Goal: Communication & Community: Answer question/provide support

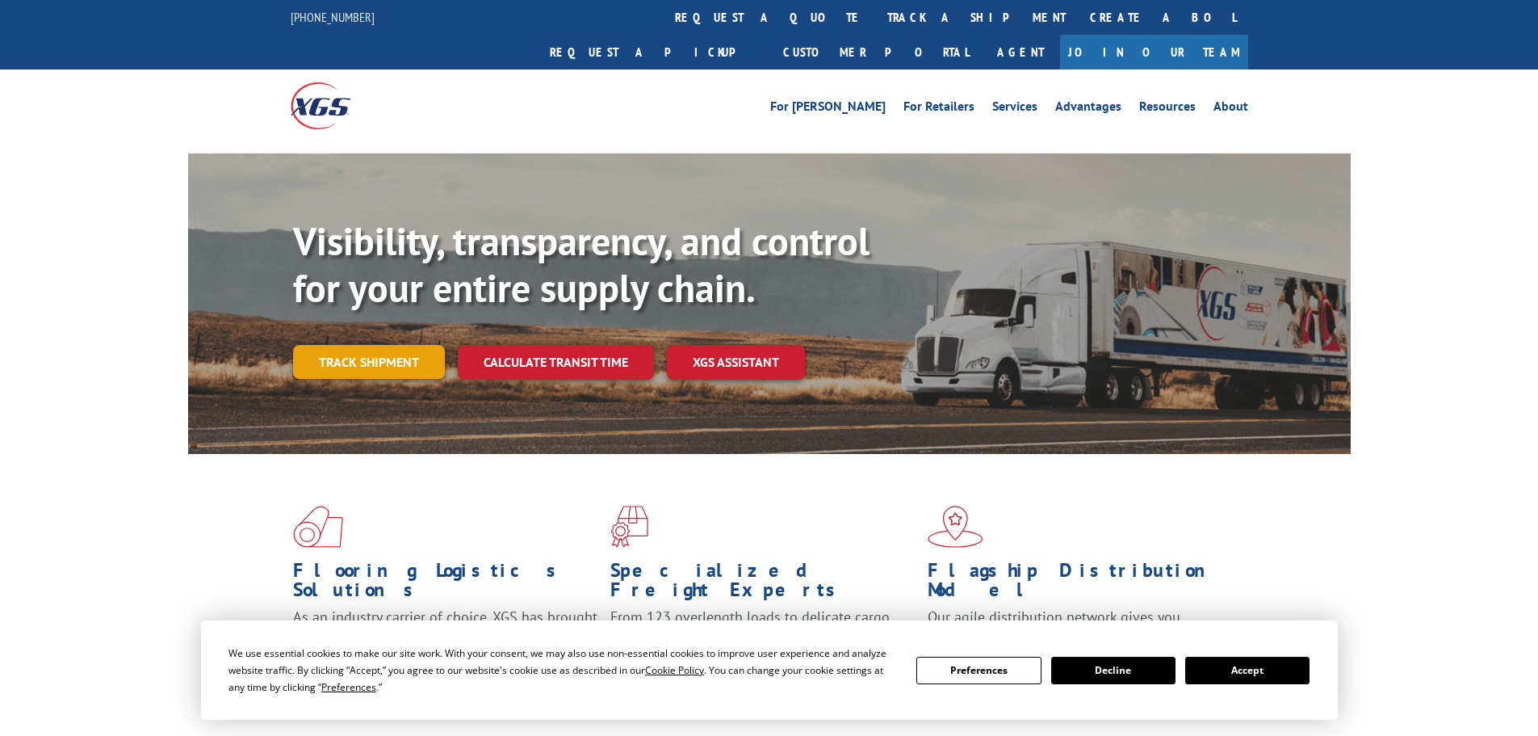
click at [380, 347] on div "Visibility, transparency, and control for your entire supply chain. Track shipm…" at bounding box center [822, 330] width 1058 height 225
click at [1257, 671] on button "Accept" at bounding box center [1248, 670] width 124 height 27
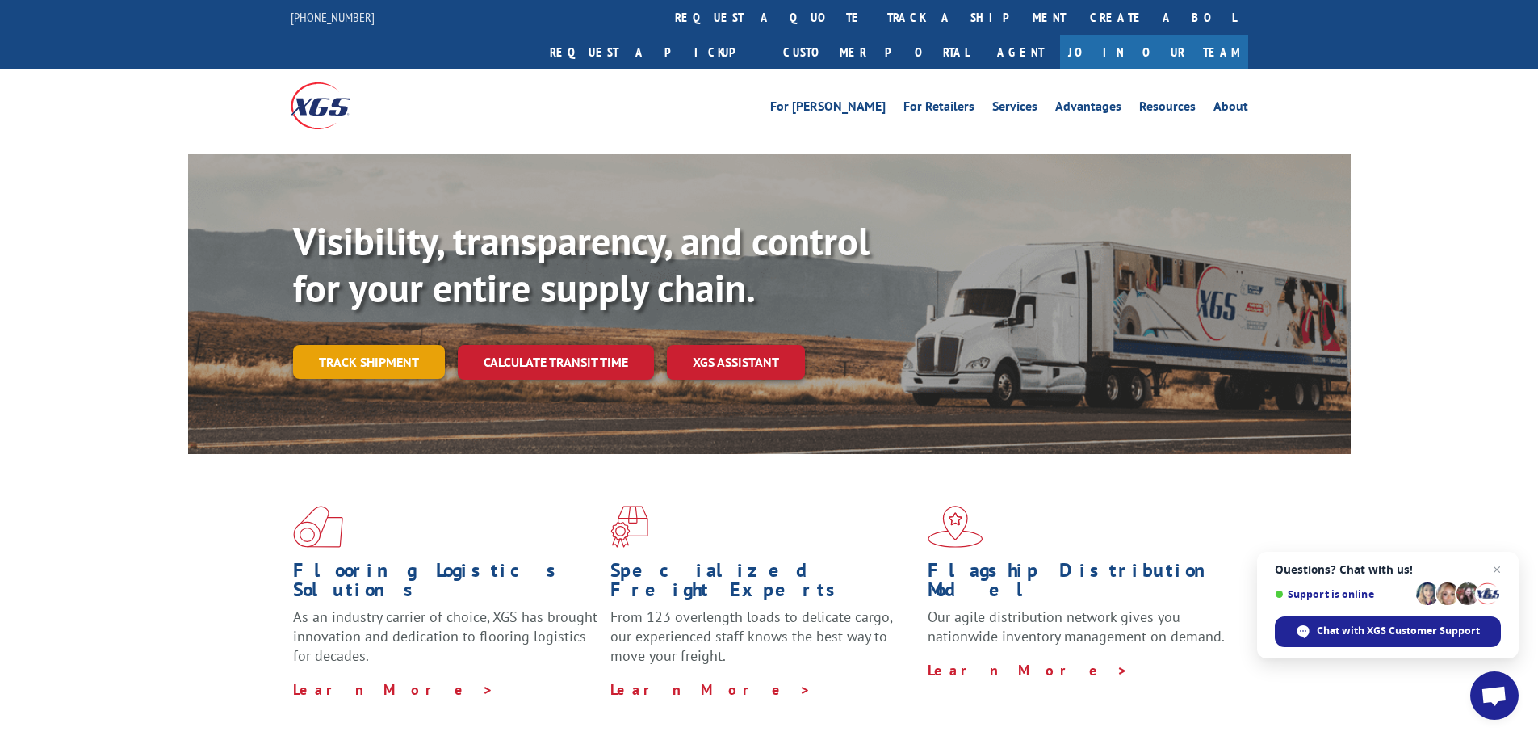
click at [366, 345] on link "Track shipment" at bounding box center [369, 362] width 152 height 34
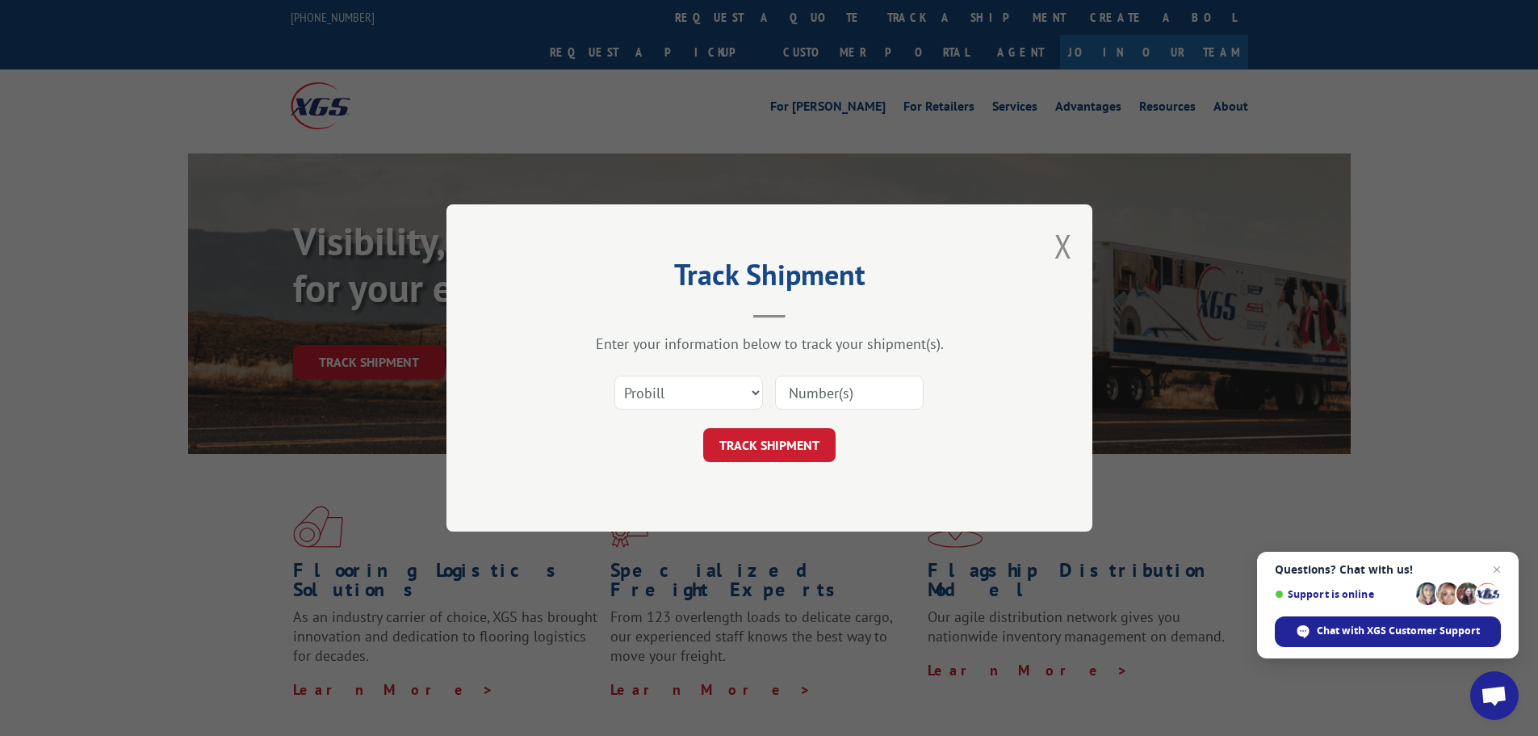
click at [889, 389] on input at bounding box center [849, 393] width 149 height 34
type input "17342259"
click at [789, 443] on button "TRACK SHIPMENT" at bounding box center [769, 445] width 132 height 34
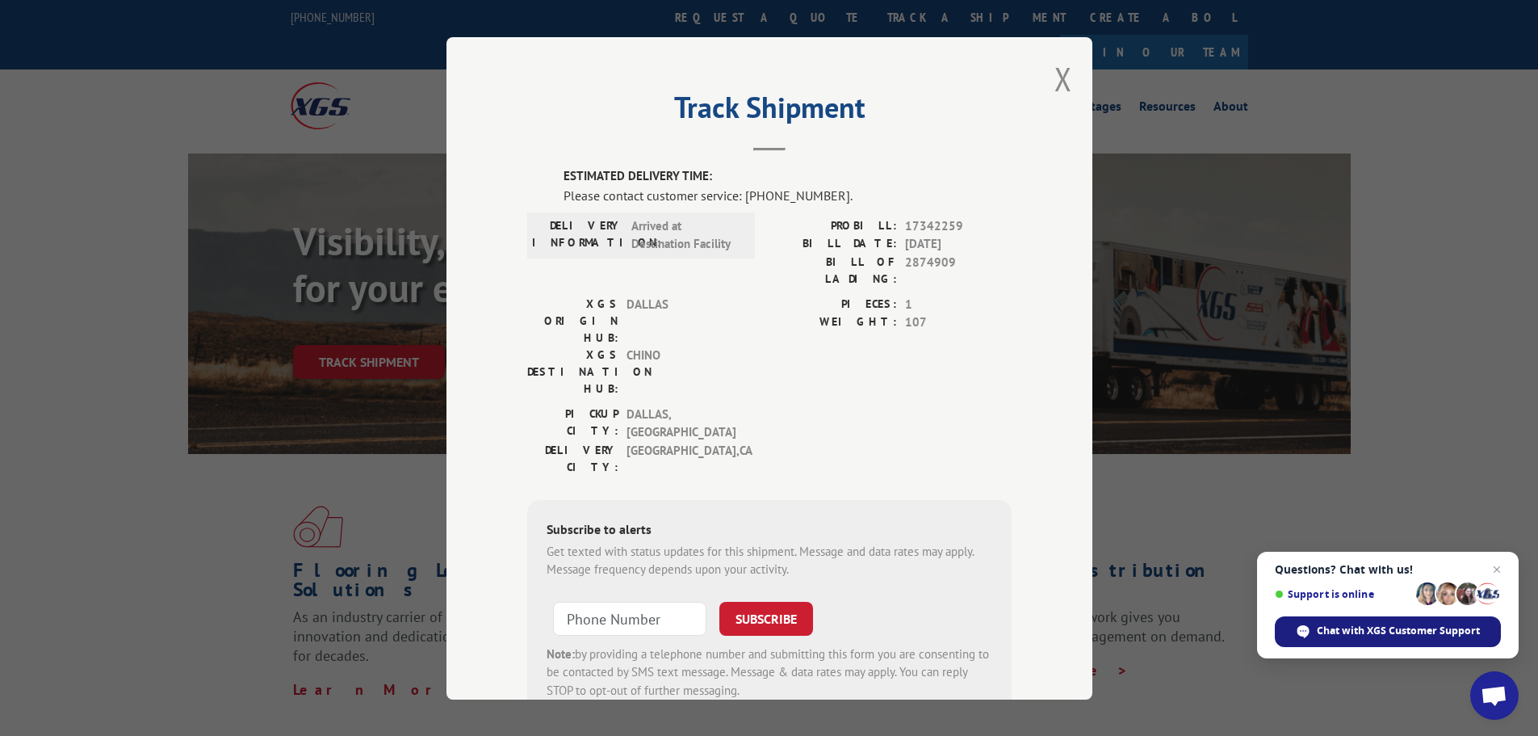
click at [1385, 632] on span "Chat with XGS Customer Support" at bounding box center [1398, 630] width 163 height 15
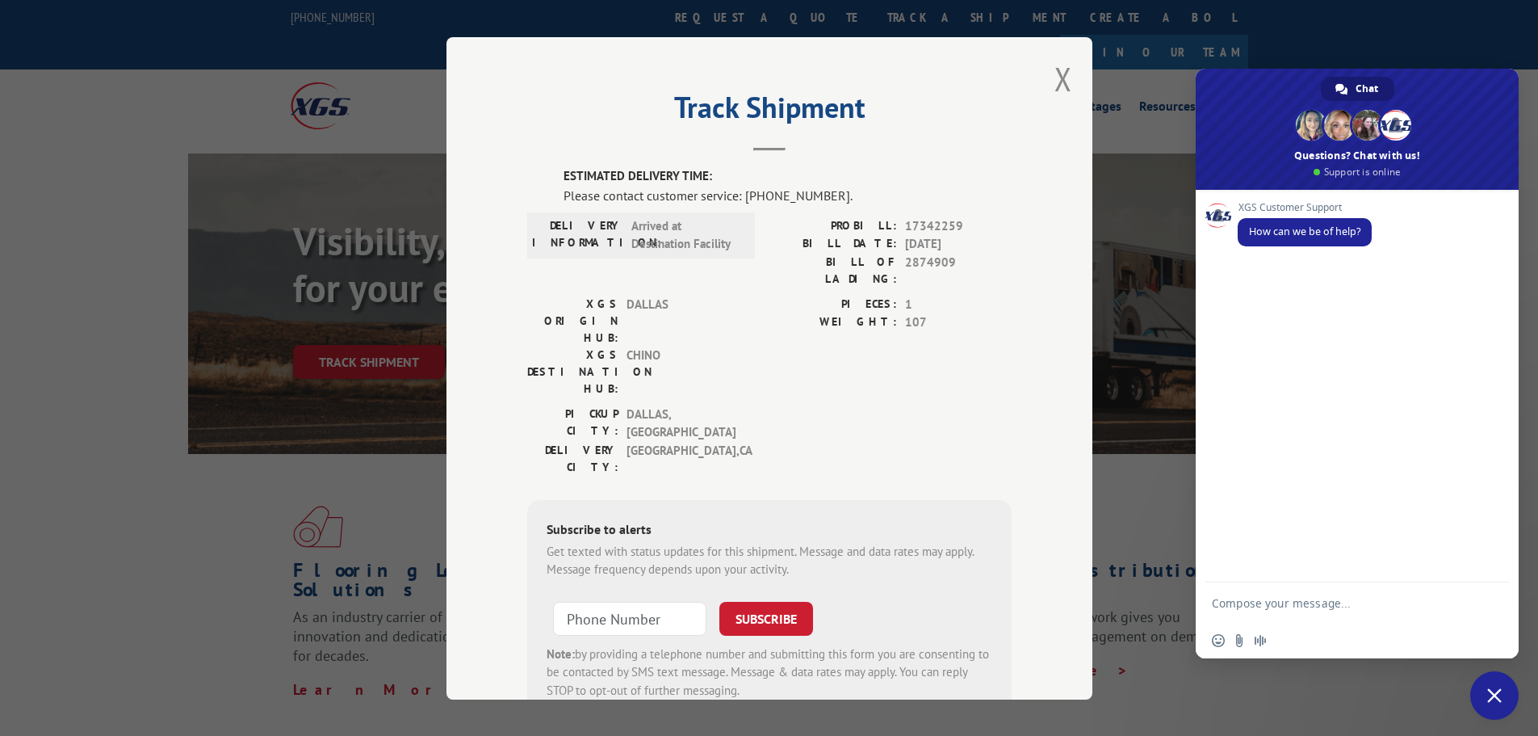
click at [1305, 601] on textarea "Compose your message..." at bounding box center [1341, 602] width 258 height 40
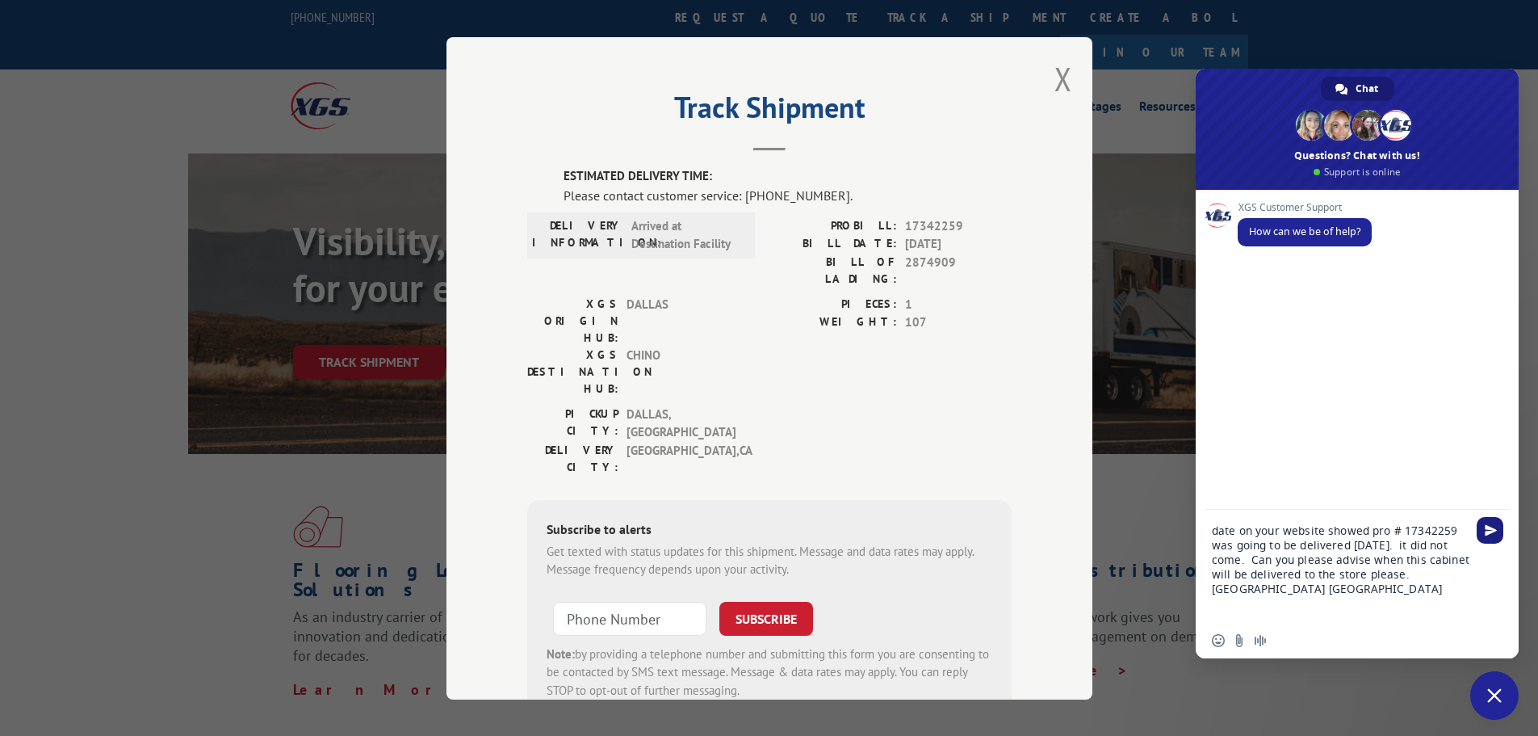
type textarea "date on your website showed pro # 17342259 was going to be delivered [DATE]. it…"
click at [1489, 531] on span "Send" at bounding box center [1491, 530] width 12 height 12
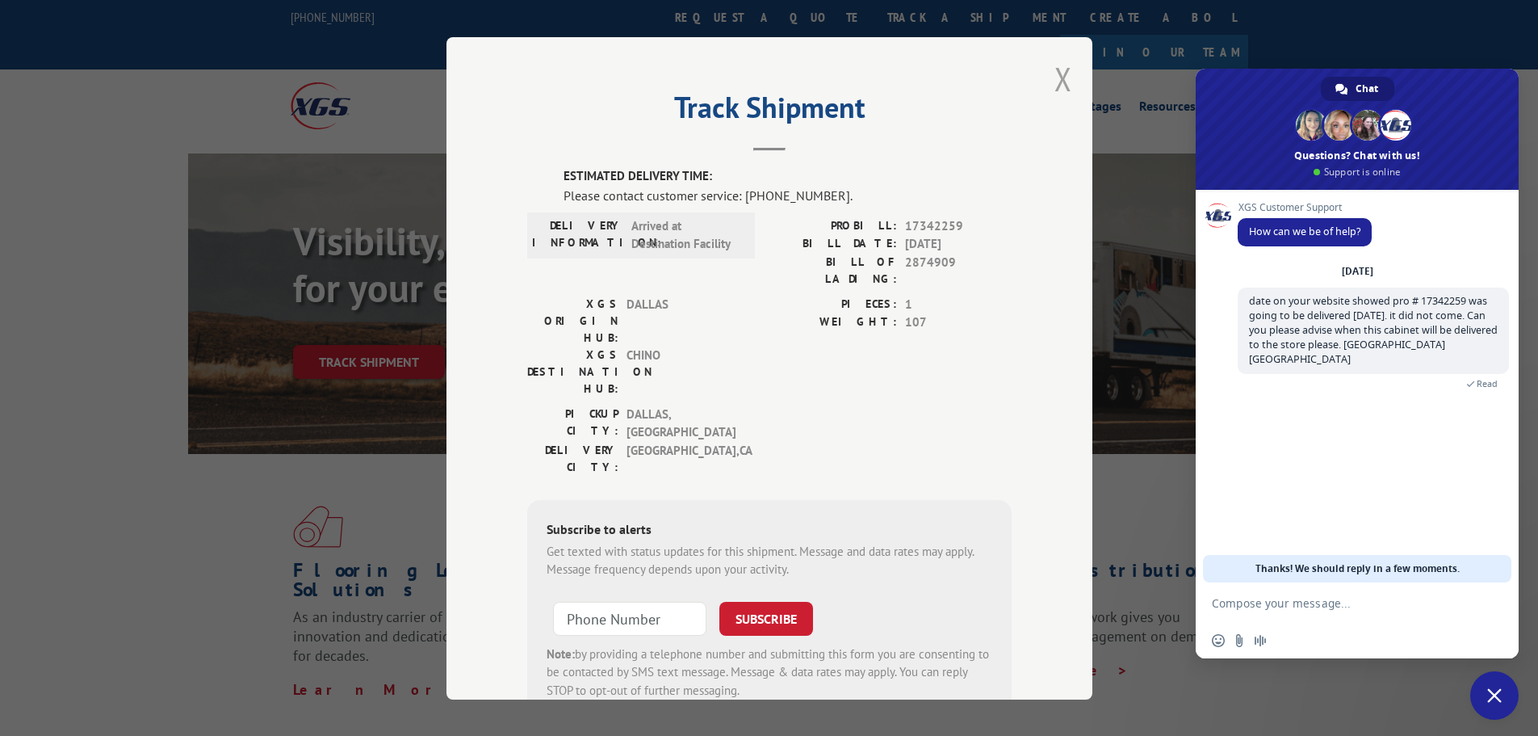
click at [1057, 85] on button "Close modal" at bounding box center [1064, 78] width 18 height 43
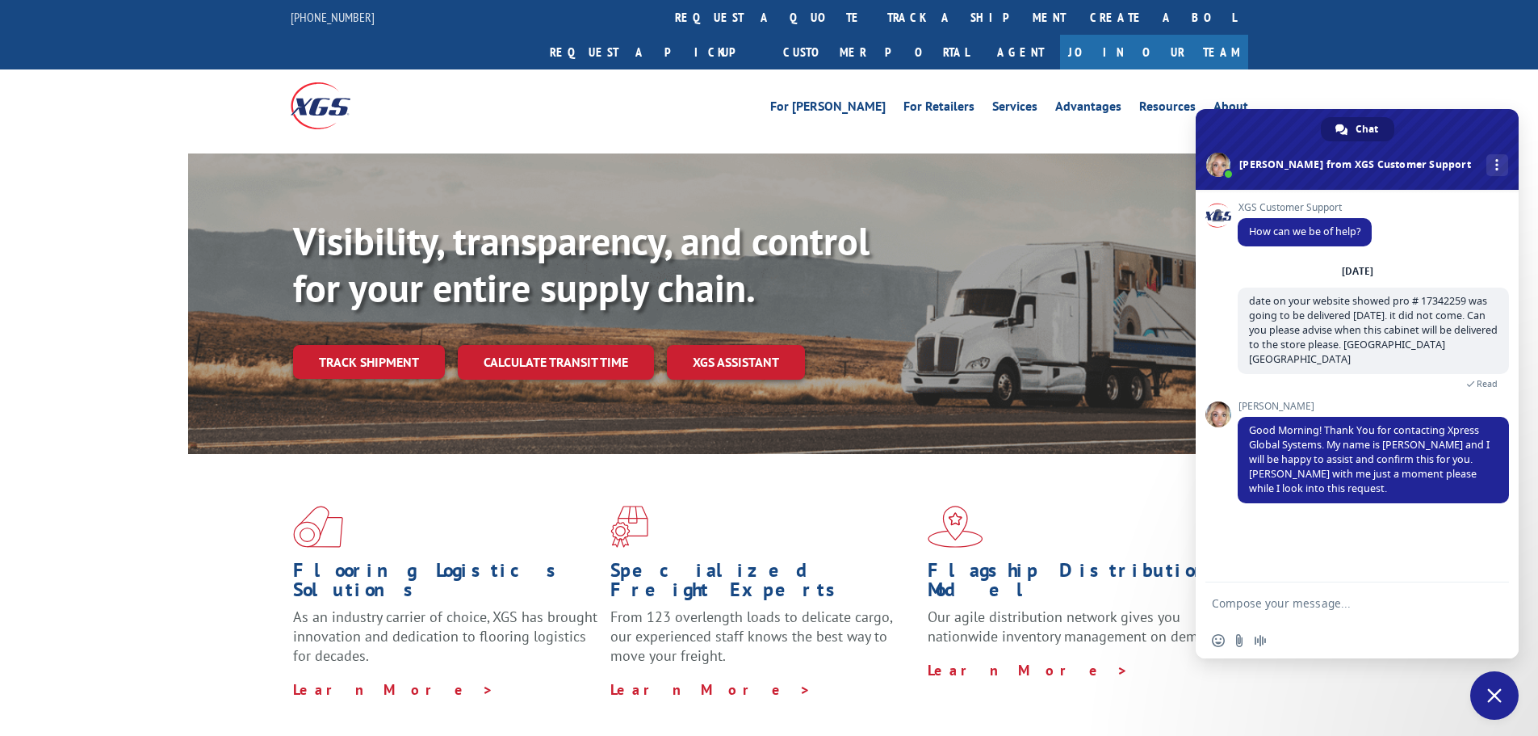
click at [1336, 595] on textarea "Compose your message..." at bounding box center [1341, 602] width 258 height 40
type textarea "t"
type textarea "Thank you"
click at [1486, 608] on span "Send" at bounding box center [1491, 603] width 12 height 12
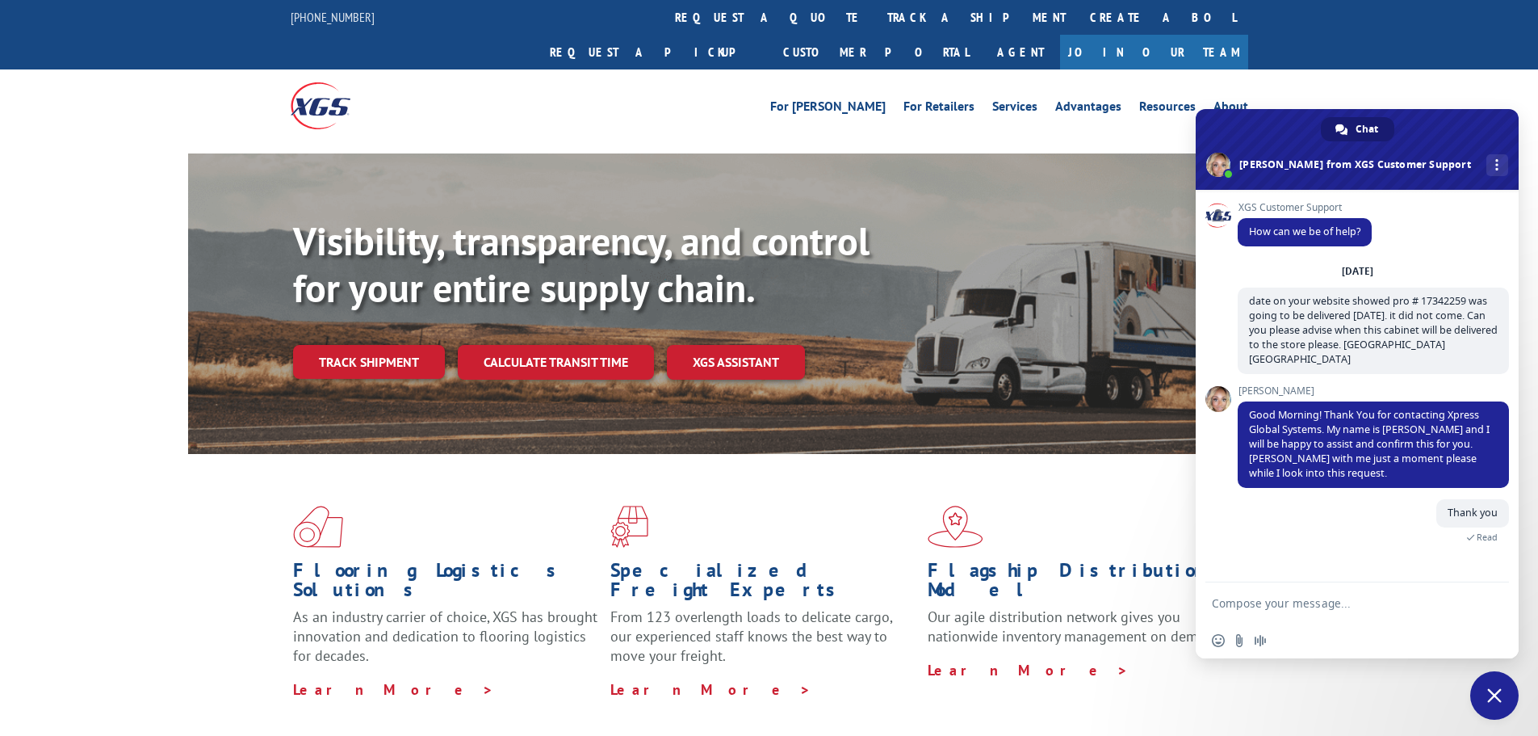
scroll to position [63, 0]
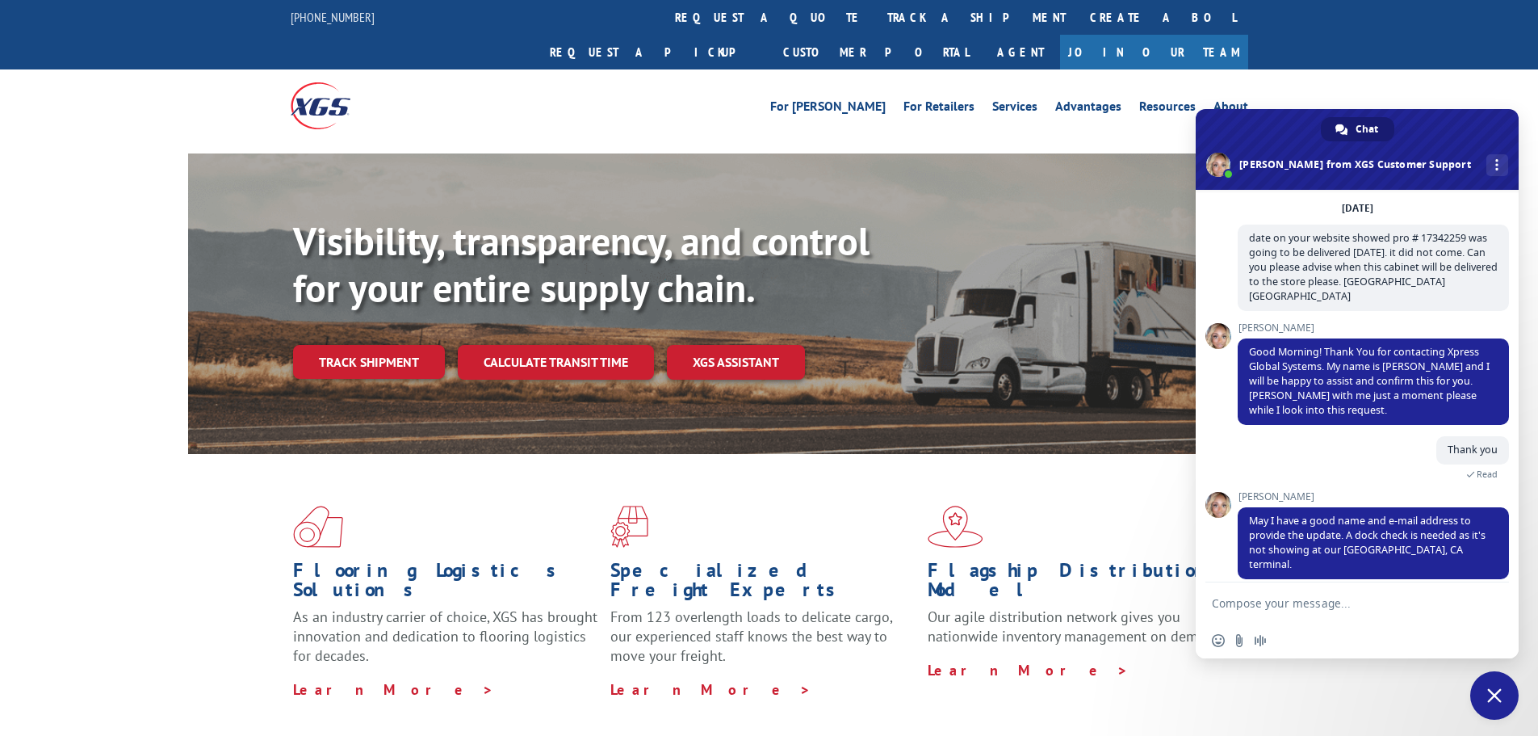
click at [1347, 596] on textarea "Compose your message..." at bounding box center [1341, 602] width 258 height 40
click at [1296, 586] on textarea "[PERSON_NAME]- Cos at [GEOGRAPHIC_DATA] Email address: [EMAIL_ADDRESS][DOMAIN_N…" at bounding box center [1341, 595] width 258 height 55
click at [1383, 587] on textarea "[PERSON_NAME]- COS at [GEOGRAPHIC_DATA] Email address: [EMAIL_ADDRESS][DOMAIN_N…" at bounding box center [1341, 595] width 258 height 55
type textarea "[PERSON_NAME]- COS at [GEOGRAPHIC_DATA] - Email address: [EMAIL_ADDRESS][DOMAIN…"
click at [1492, 587] on span "Send" at bounding box center [1491, 588] width 12 height 12
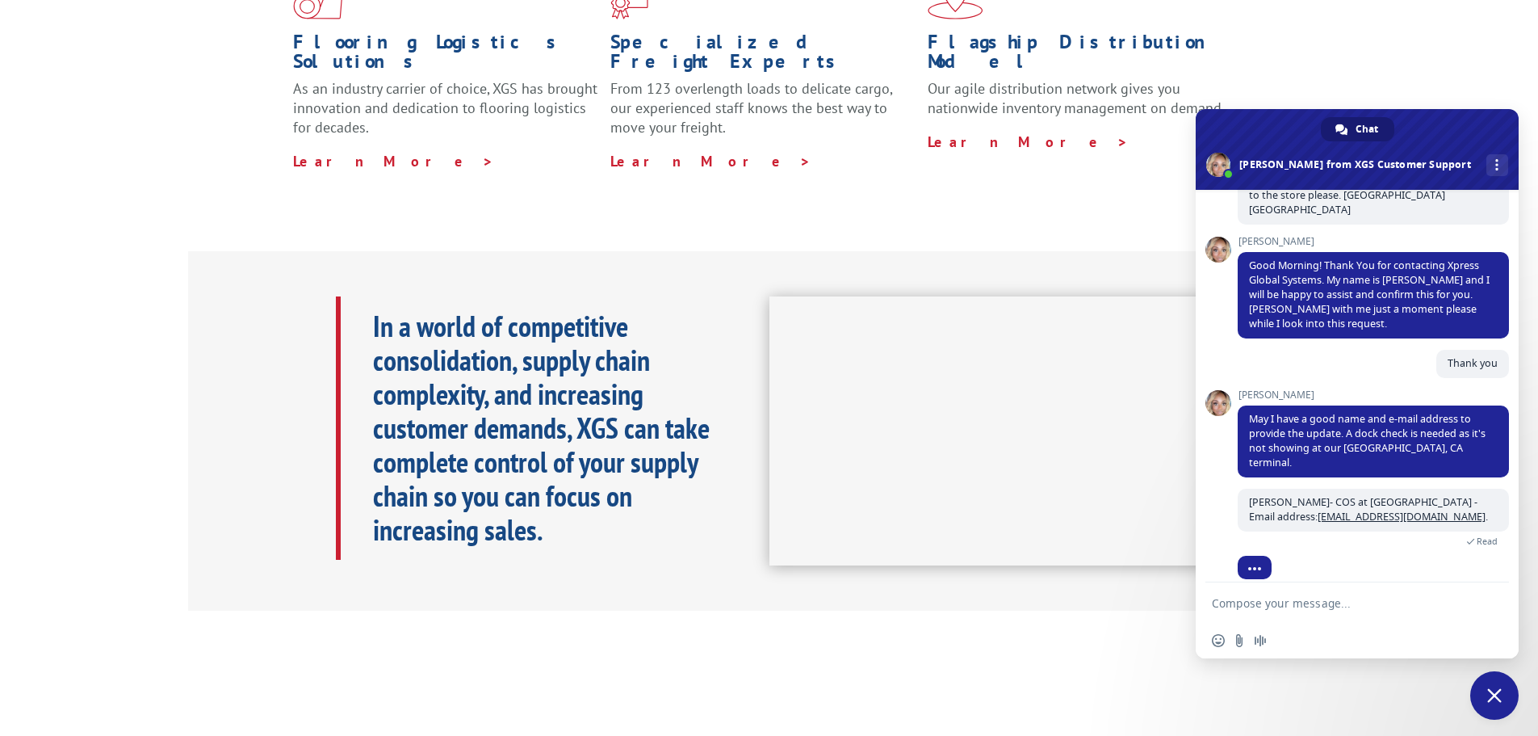
scroll to position [644, 0]
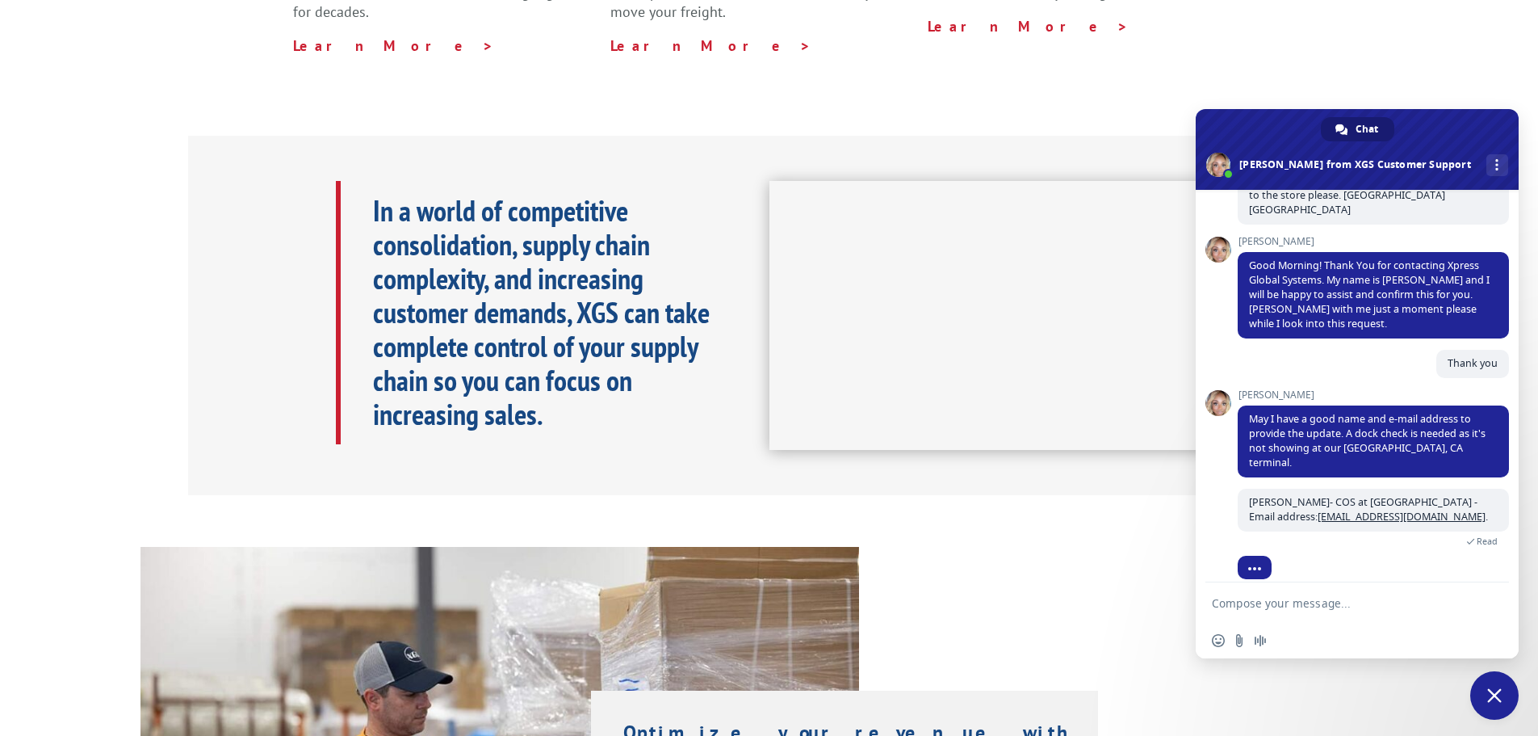
click at [1341, 602] on textarea "Compose your message..." at bounding box center [1341, 602] width 258 height 40
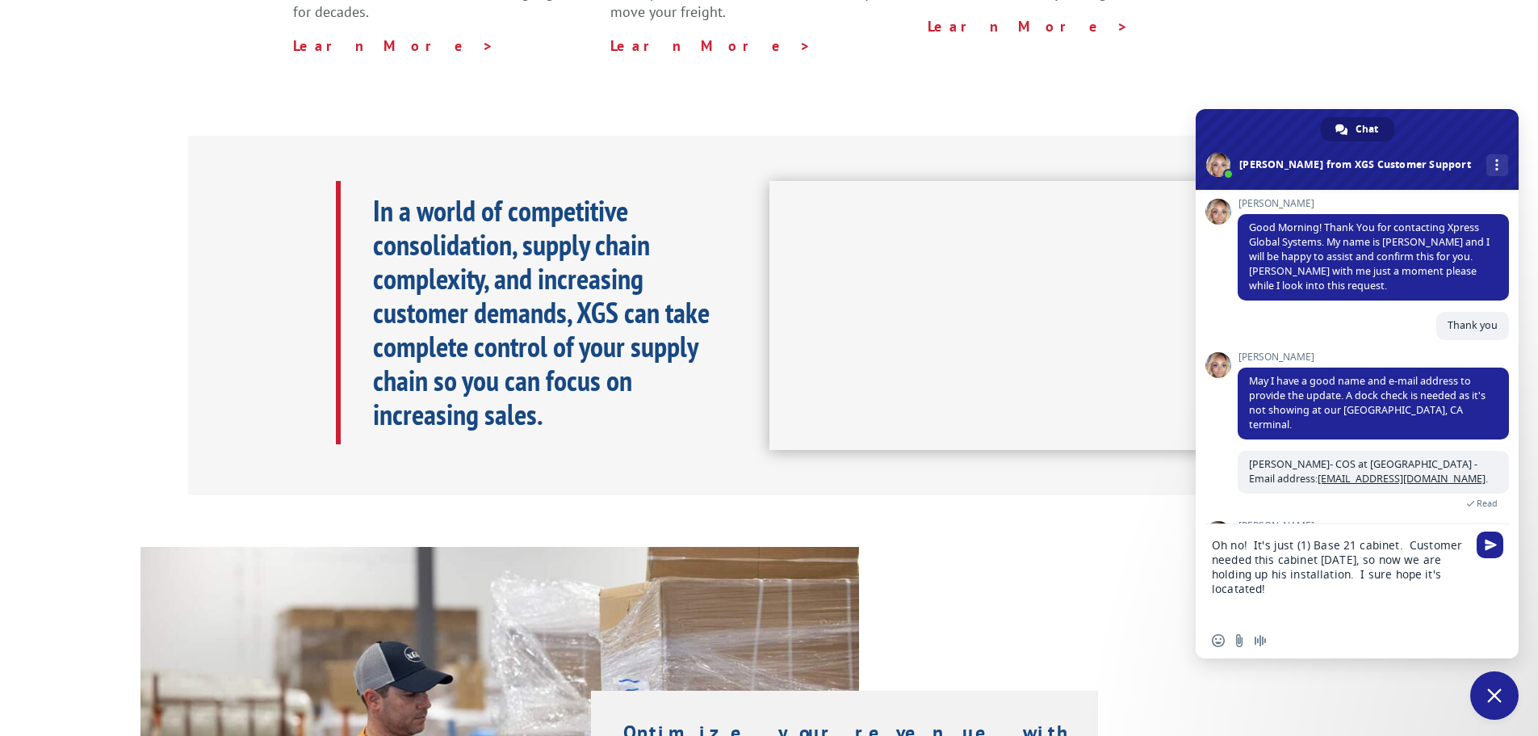
scroll to position [278, 0]
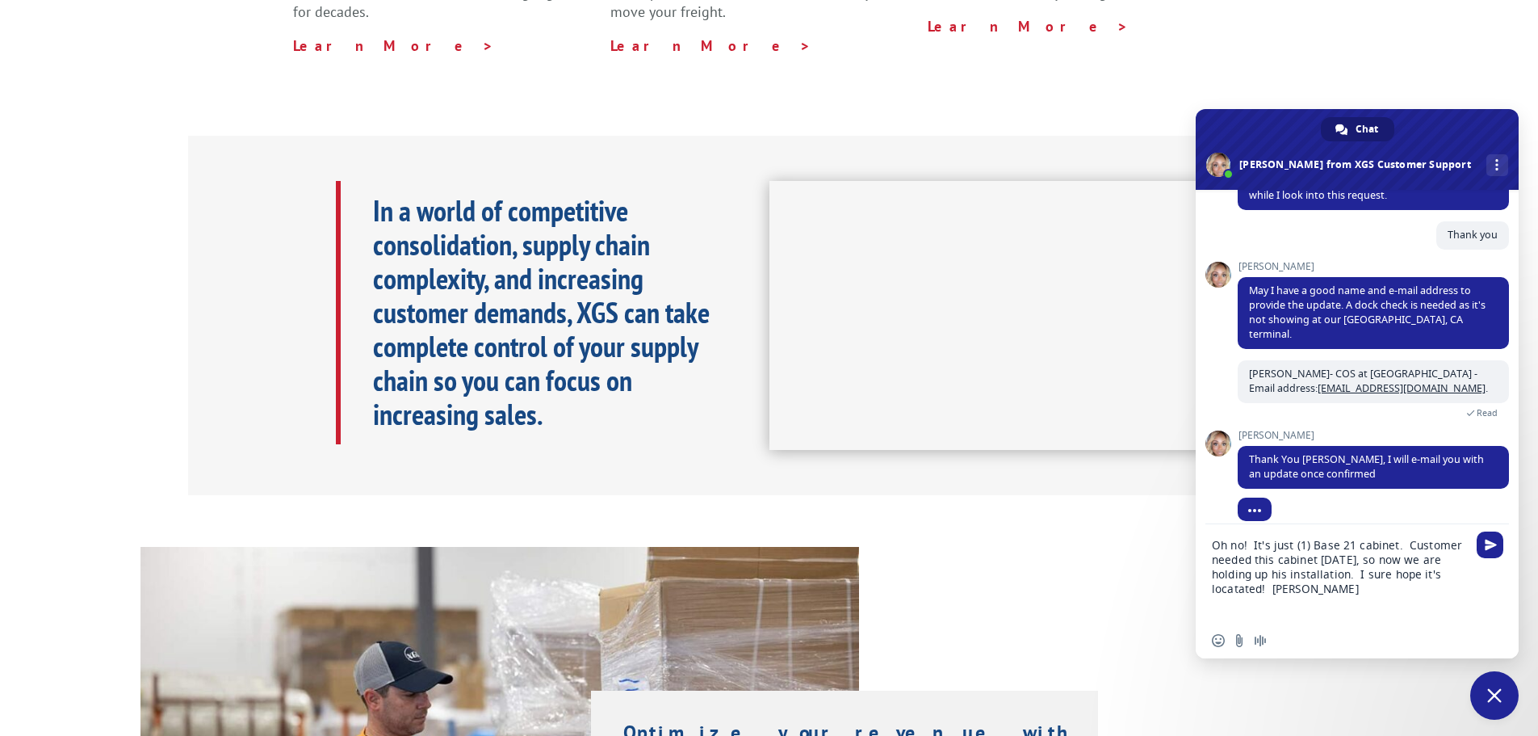
click at [1238, 589] on textarea "Oh no! It's just (1) Base 21 cabinet. Customer needed this cabinet [DATE], so n…" at bounding box center [1341, 573] width 258 height 99
click at [1316, 599] on textarea "Oh no! It's just (1) Base 21 cabinet. Customer needed this cabinet [DATE], so n…" at bounding box center [1341, 573] width 258 height 99
type textarea "Oh no! It's just (1) Base 21 cabinet. Customer needed this cabinet [DATE], so n…"
click at [1495, 534] on span "Send" at bounding box center [1491, 530] width 12 height 12
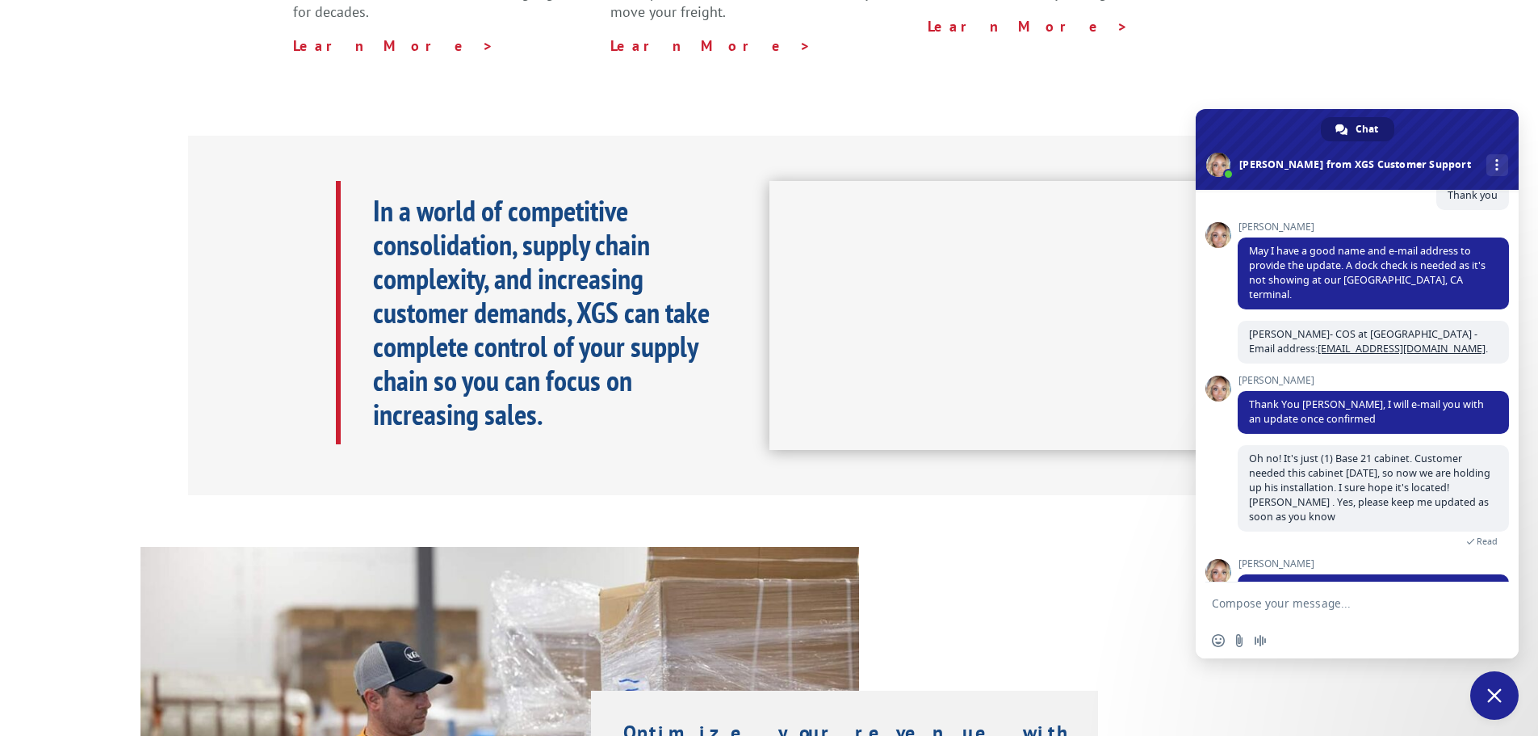
scroll to position [384, 0]
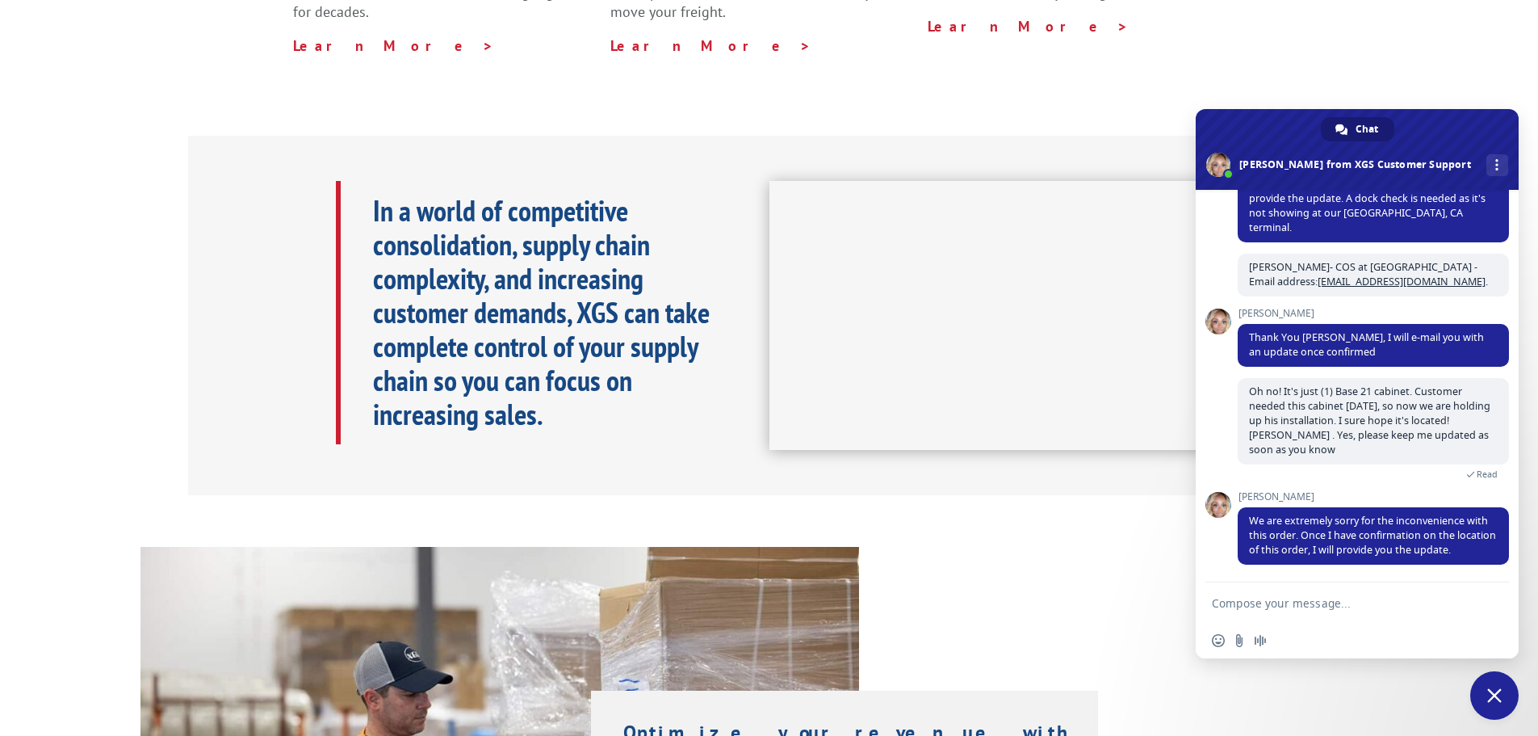
click at [1351, 602] on textarea "Compose your message..." at bounding box center [1341, 602] width 258 height 40
type textarea "perfect. Thank you [PERSON_NAME]"
click at [1497, 600] on span "Send" at bounding box center [1490, 603] width 27 height 27
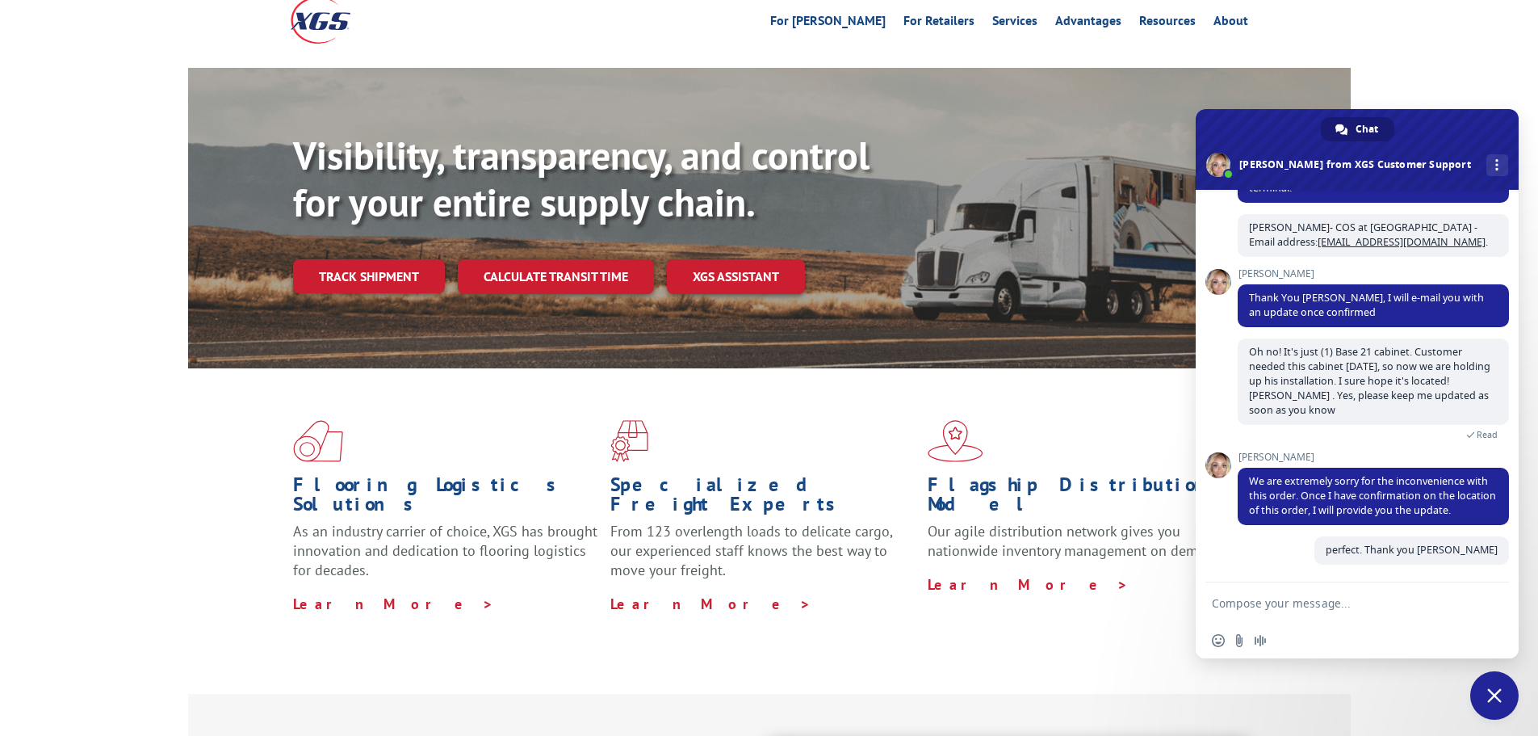
scroll to position [78, 0]
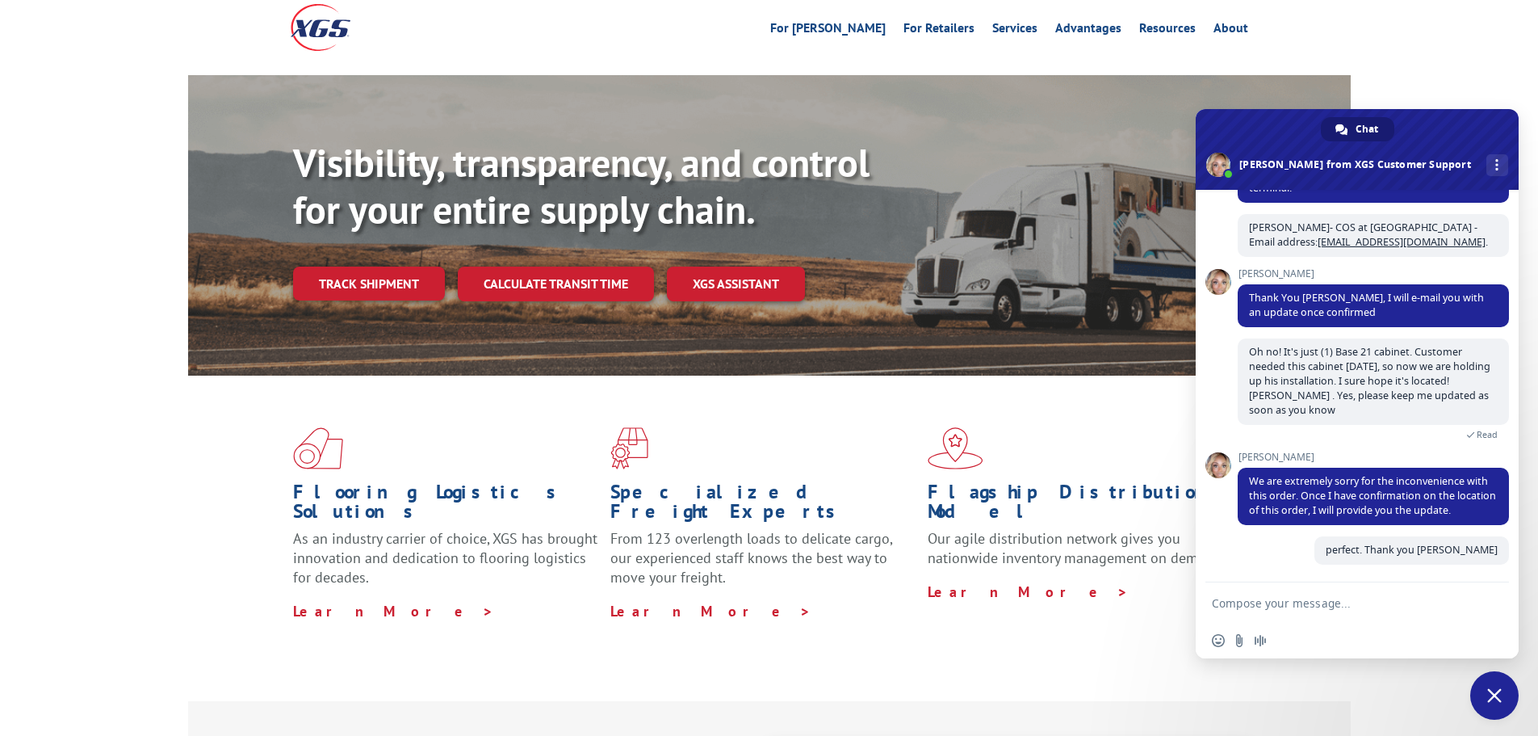
click at [1435, 64] on div at bounding box center [769, 70] width 1538 height 12
